Goal: Task Accomplishment & Management: Use online tool/utility

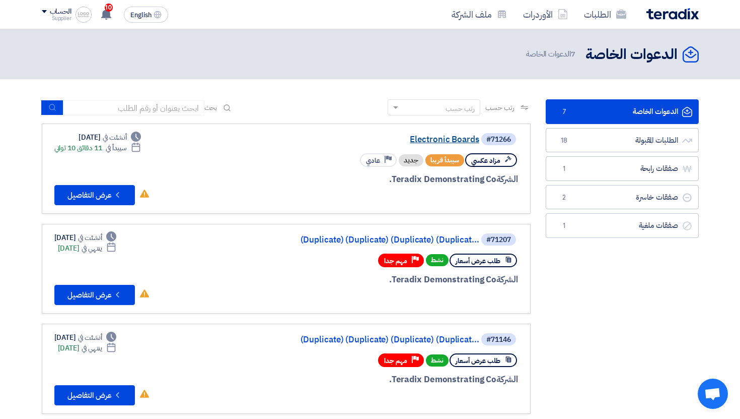
click at [430, 140] on link "Electronic Boards" at bounding box center [378, 139] width 201 height 9
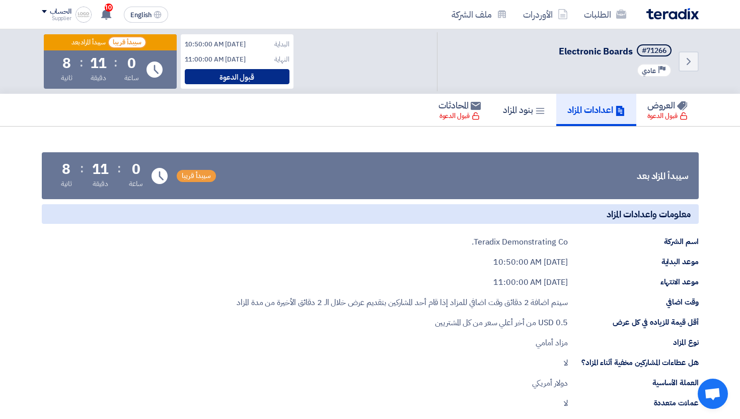
click at [256, 80] on div "قبول الدعوة" at bounding box center [237, 76] width 105 height 15
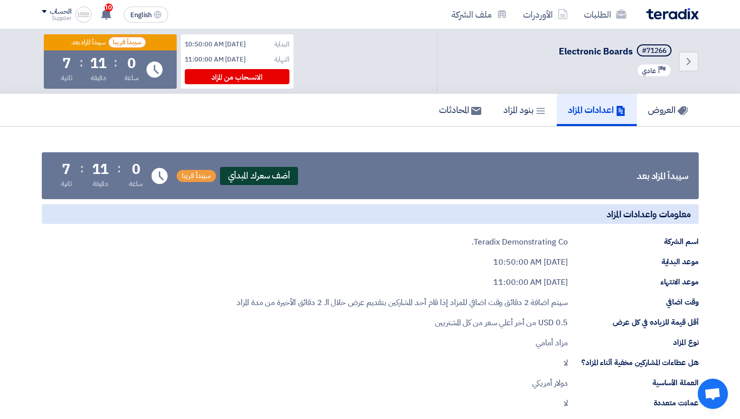
click at [269, 169] on span "أضف سعرك المبدأي" at bounding box center [259, 176] width 79 height 18
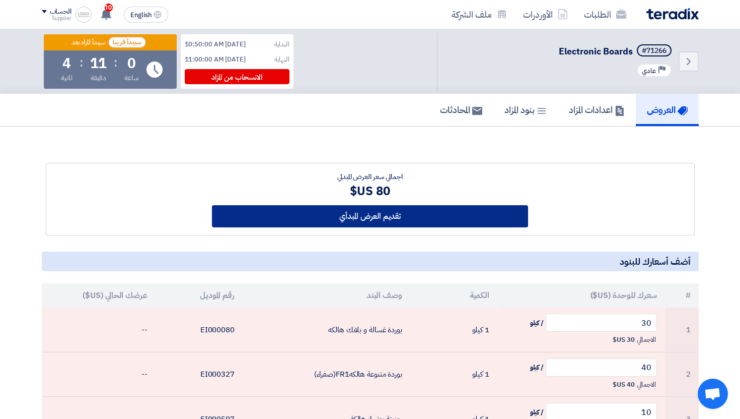
click at [403, 213] on button "تقديم العرض المبدأي" at bounding box center [370, 216] width 316 height 22
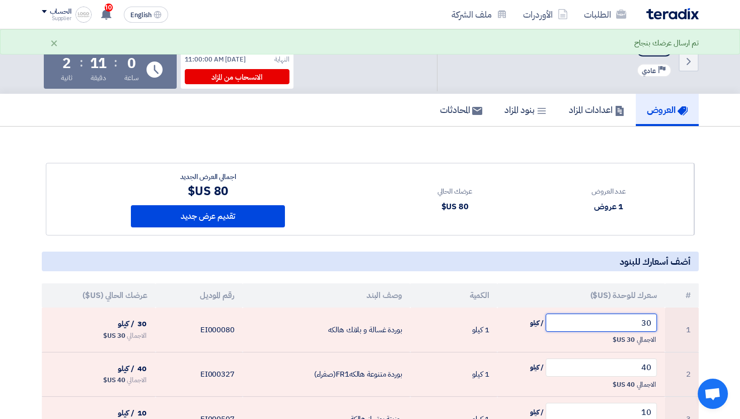
drag, startPoint x: 629, startPoint y: 330, endPoint x: 709, endPoint y: 330, distance: 80.1
click at [709, 330] on section "عدد العروض 1 عروض عرضك الحالي 80 US$ #" at bounding box center [370, 349] width 740 height 446
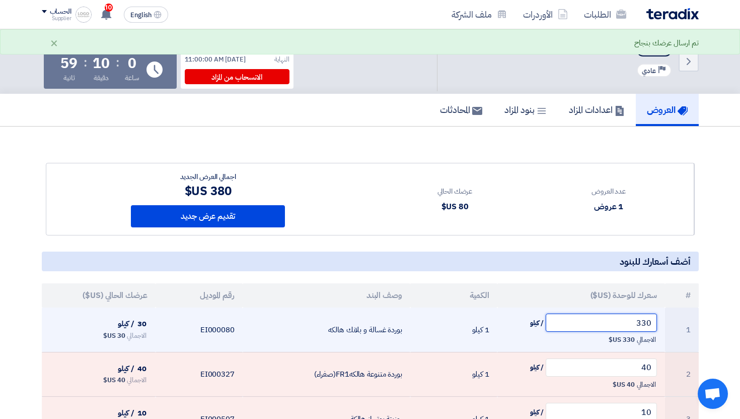
click at [647, 322] on input "330" at bounding box center [601, 322] width 111 height 18
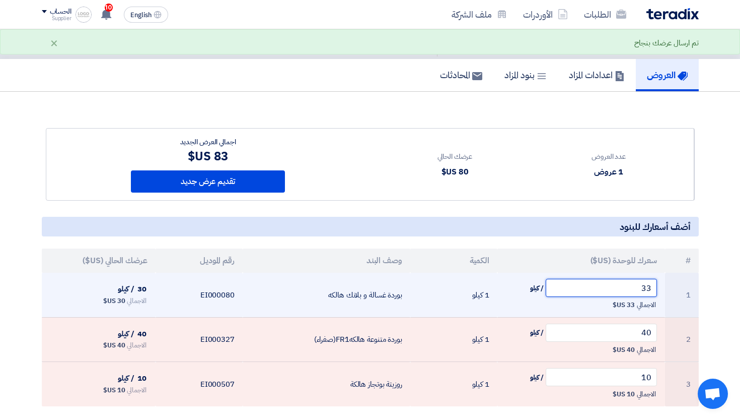
scroll to position [56, 0]
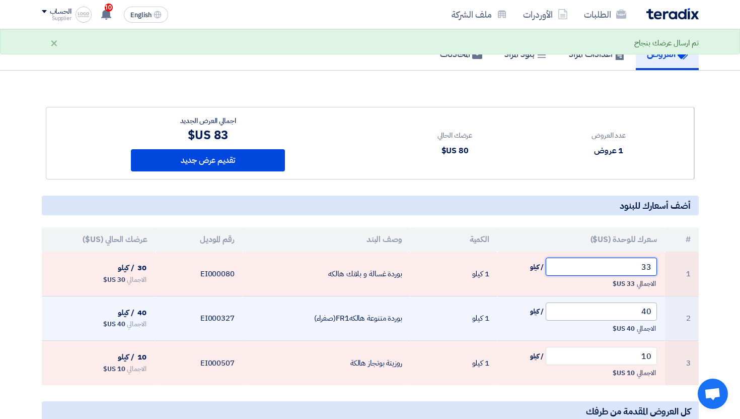
type input "33"
drag, startPoint x: 640, startPoint y: 314, endPoint x: 652, endPoint y: 314, distance: 11.6
click at [652, 314] on input "40" at bounding box center [601, 311] width 111 height 18
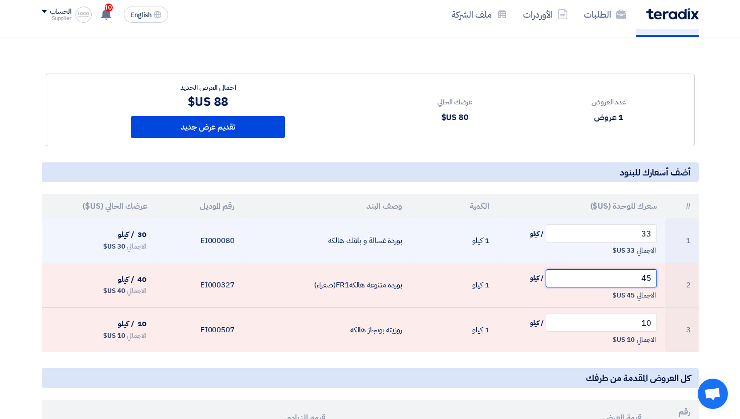
scroll to position [92, 0]
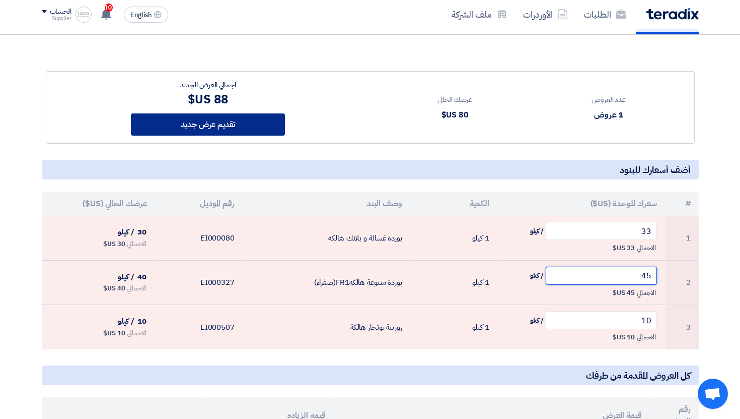
type input "45"
click at [242, 124] on button "تقديم عرض جديد" at bounding box center [208, 124] width 154 height 22
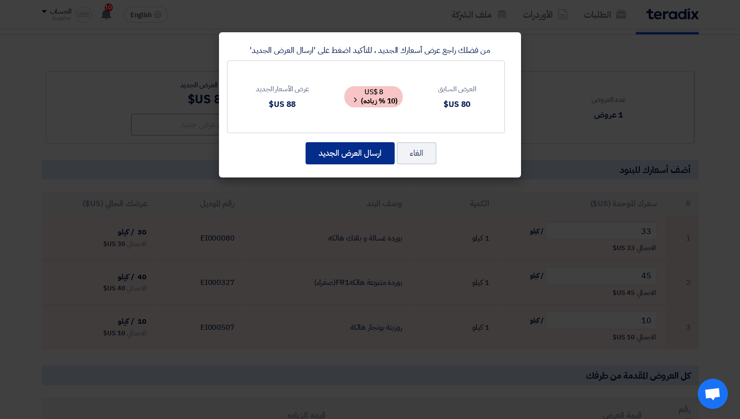
click at [352, 154] on button "ارسال العرض الجديد" at bounding box center [350, 153] width 89 height 22
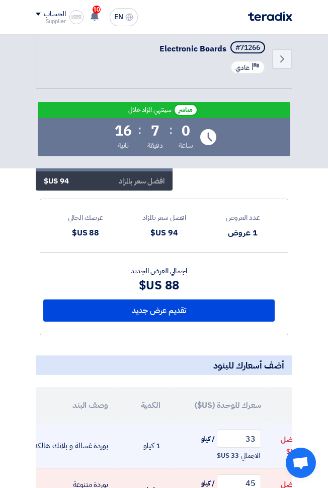
scroll to position [123, 0]
